Goal: Information Seeking & Learning: Understand process/instructions

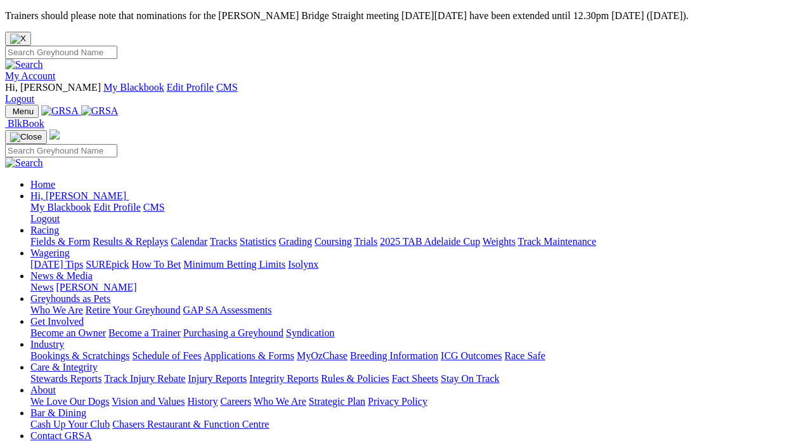
click at [98, 361] on link "Care & Integrity" at bounding box center [63, 366] width 67 height 11
click at [389, 373] on link "Rules & Policies" at bounding box center [355, 378] width 68 height 11
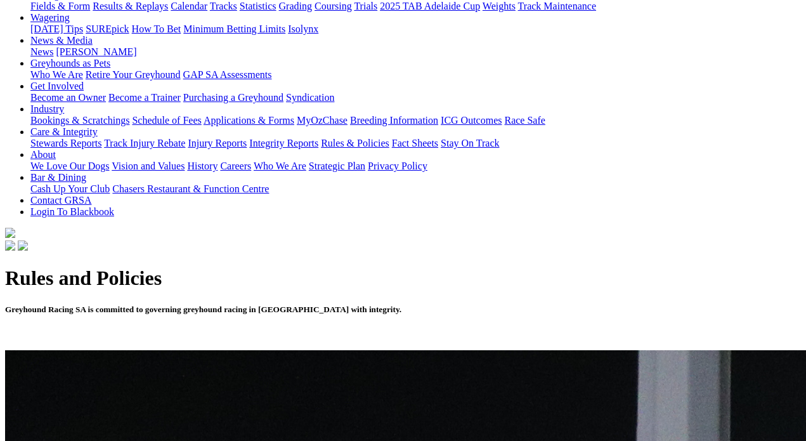
scroll to position [268, 0]
